Goal: Find specific page/section: Find specific page/section

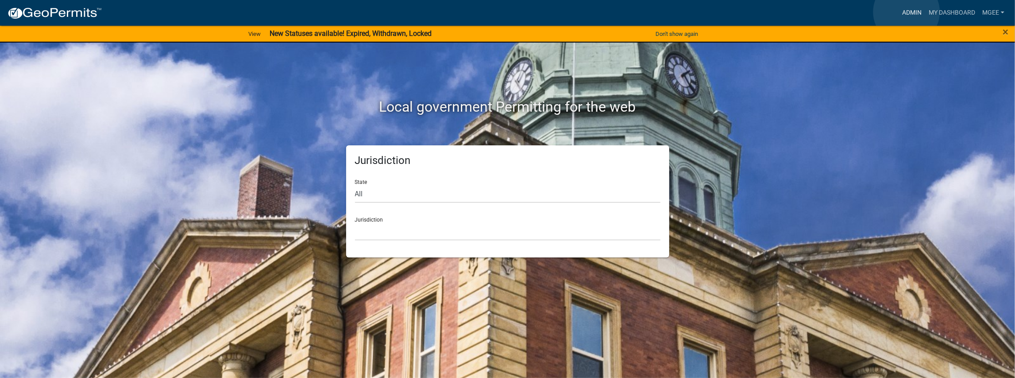
click at [907, 12] on link "Admin" at bounding box center [912, 12] width 27 height 17
click at [904, 12] on link "Admin" at bounding box center [912, 12] width 27 height 17
